Goal: Answer question/provide support: Share knowledge or assist other users

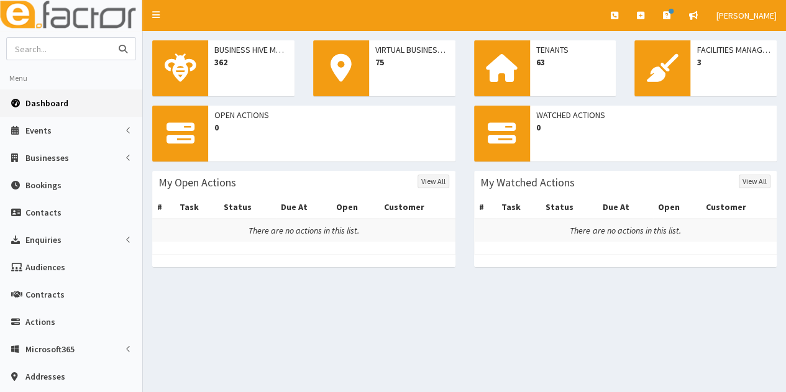
click at [62, 46] on input "text" at bounding box center [59, 49] width 104 height 22
type input "rachel Oa"
drag, startPoint x: 42, startPoint y: 48, endPoint x: 6, endPoint y: 43, distance: 36.3
click at [7, 43] on input "rachel Oa" at bounding box center [59, 49] width 104 height 22
click at [71, 49] on input "text" at bounding box center [59, 49] width 104 height 22
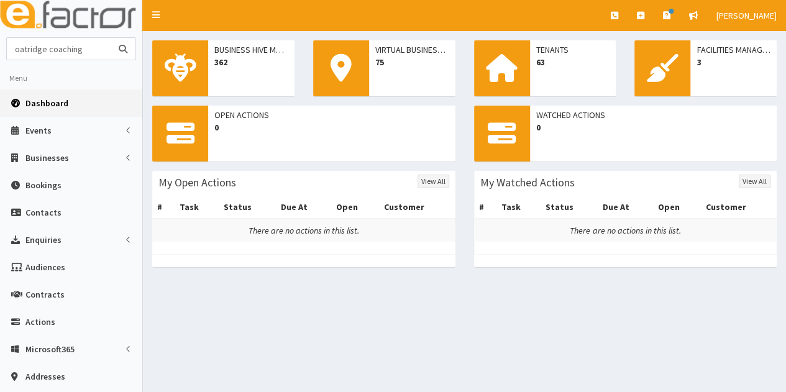
type input "oatridge coaching"
click at [111, 38] on button "submit" at bounding box center [123, 49] width 25 height 22
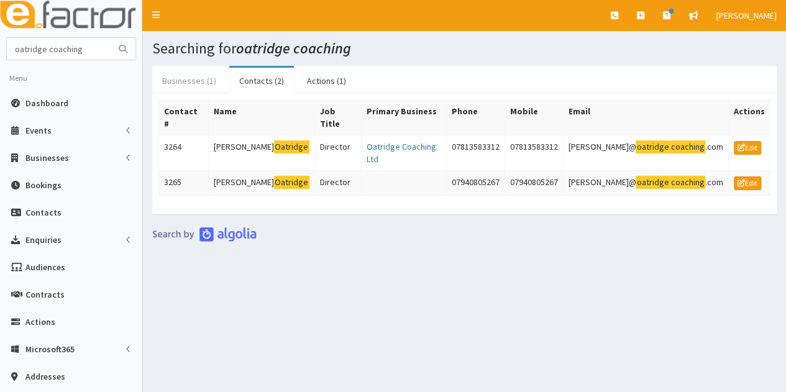
click at [166, 81] on link "Businesses (1)" at bounding box center [189, 81] width 74 height 26
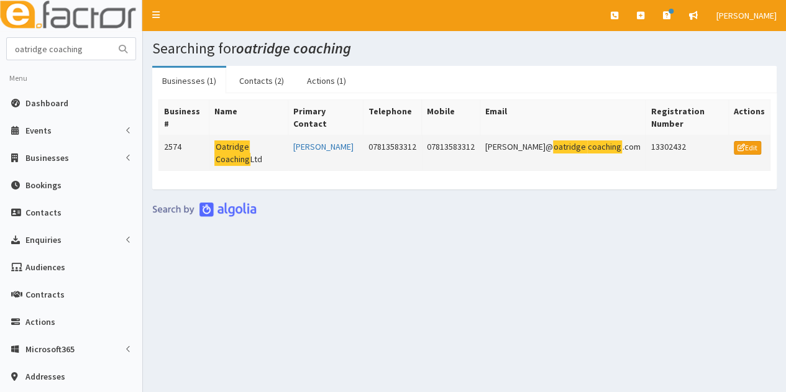
click at [234, 140] on mark "Oatridge" at bounding box center [231, 146] width 35 height 13
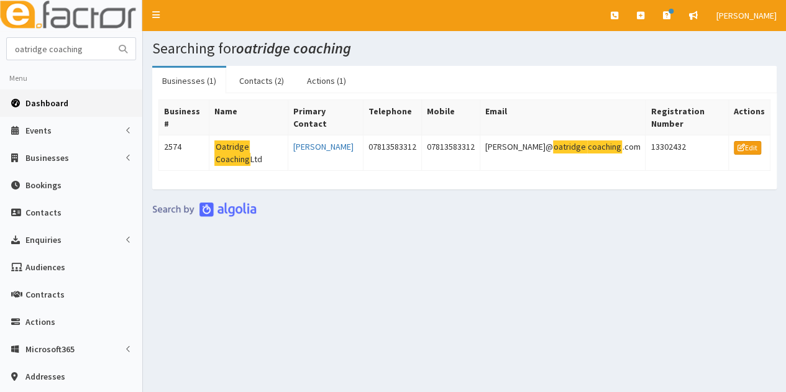
drag, startPoint x: 29, startPoint y: 101, endPoint x: 48, endPoint y: 107, distance: 19.8
click at [30, 101] on span "Dashboard" at bounding box center [46, 103] width 43 height 11
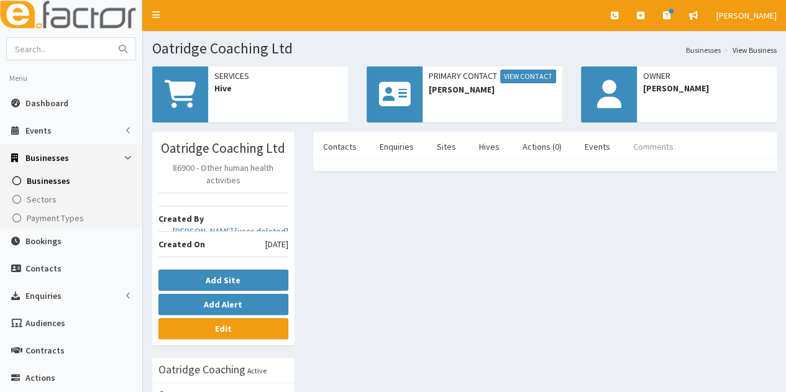
click at [630, 145] on link "Comments" at bounding box center [653, 147] width 60 height 26
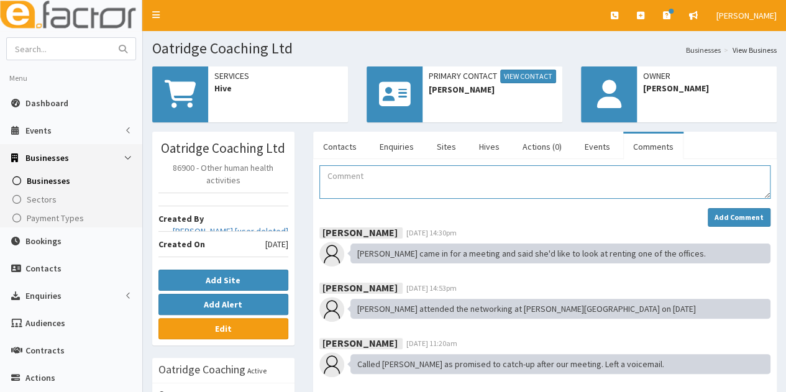
click at [345, 172] on textarea "Comment" at bounding box center [544, 182] width 451 height 34
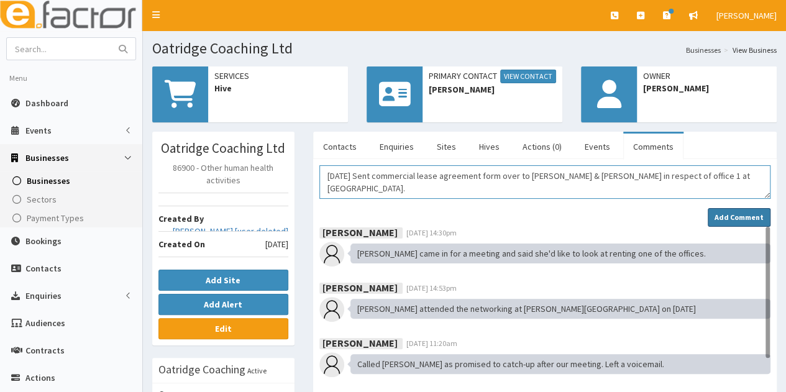
type textarea "30.09.2025 Sent commercial lease agreement form over to Rachel & Jonathan in re…"
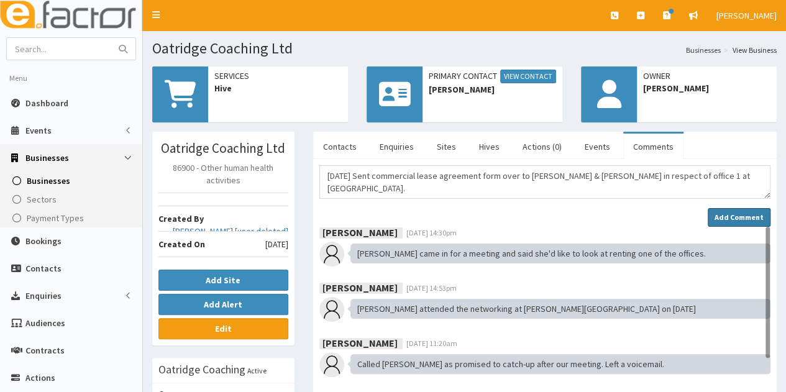
click at [718, 212] on strong "Add Comment" at bounding box center [738, 216] width 49 height 9
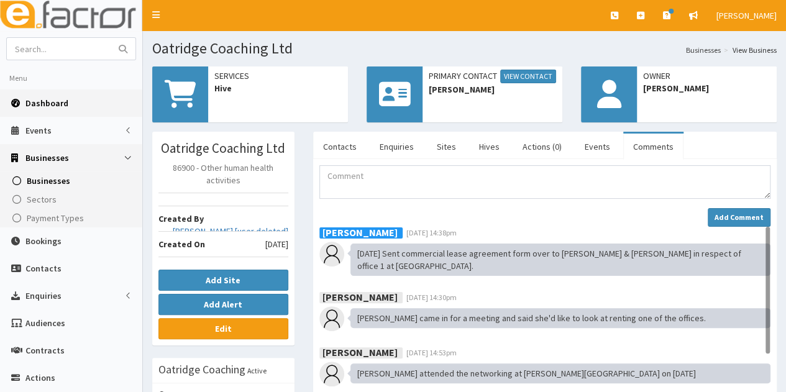
click at [48, 107] on span "Dashboard" at bounding box center [46, 103] width 43 height 11
